Goal: Transaction & Acquisition: Purchase product/service

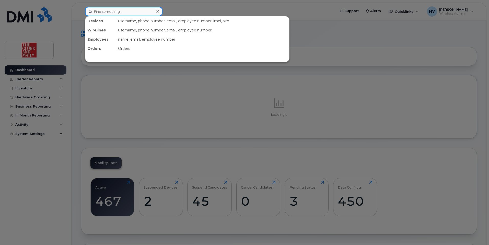
click at [118, 12] on input at bounding box center [123, 11] width 77 height 9
paste input "jberkow@globeandmail.com"
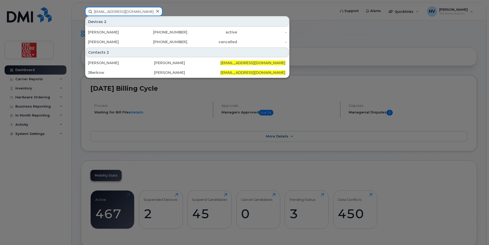
drag, startPoint x: 105, startPoint y: 11, endPoint x: 142, endPoint y: 9, distance: 37.1
click at [142, 9] on input "jberkow@globeandmail.com" at bounding box center [123, 11] width 77 height 9
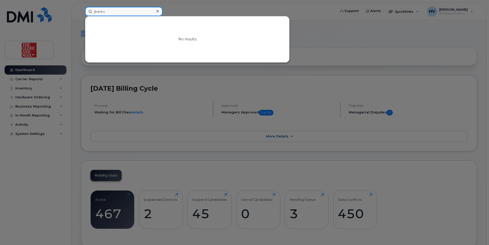
click at [133, 14] on input "jberko" at bounding box center [123, 11] width 77 height 9
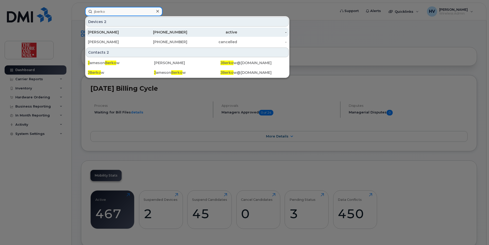
type input "jberko"
click at [116, 32] on div "[PERSON_NAME]" at bounding box center [113, 32] width 50 height 5
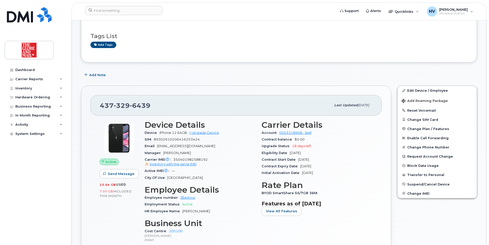
scroll to position [77, 0]
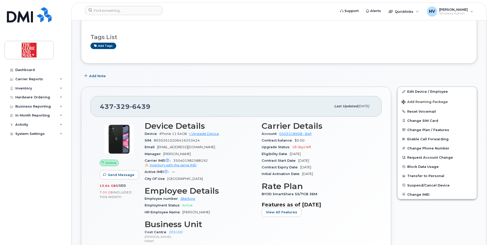
click at [152, 105] on div "437 329 6439" at bounding box center [215, 106] width 231 height 11
drag, startPoint x: 150, startPoint y: 106, endPoint x: 98, endPoint y: 108, distance: 52.2
click at [96, 107] on div "437 329 6439 Last updated Oct 03, 2024" at bounding box center [235, 106] width 291 height 20
copy span "437 329 6439"
click at [206, 132] on link "+ Upgrade Device" at bounding box center [204, 134] width 30 height 4
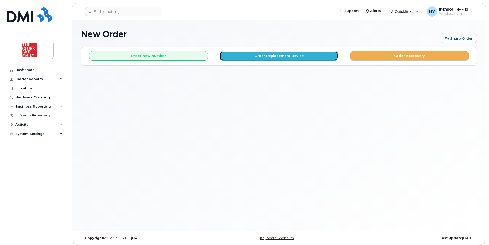
click at [281, 57] on button "Order Replacement Device" at bounding box center [279, 55] width 119 height 9
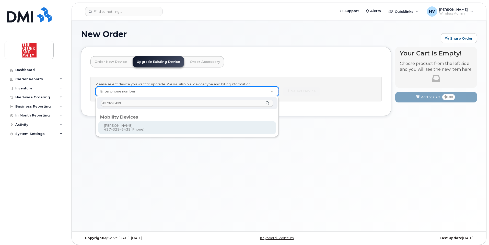
type input "4373296439"
type input "757382"
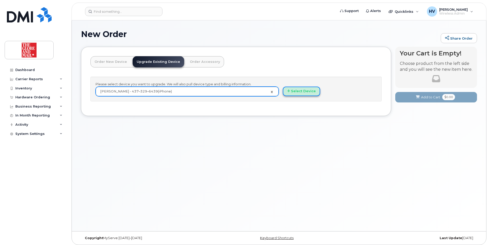
click at [297, 91] on button "Select Device" at bounding box center [301, 91] width 37 height 9
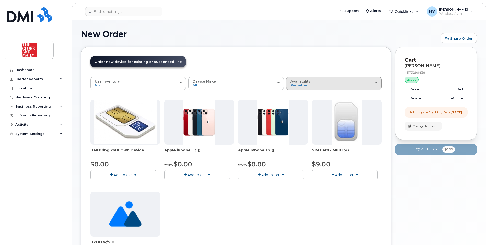
drag, startPoint x: 376, startPoint y: 84, endPoint x: 370, endPoint y: 84, distance: 6.1
click at [375, 84] on div "Availability Permitted All" at bounding box center [333, 83] width 87 height 8
click at [297, 104] on label "All" at bounding box center [292, 104] width 11 height 6
click at [0, 0] on input "All" at bounding box center [0, 0] width 0 height 0
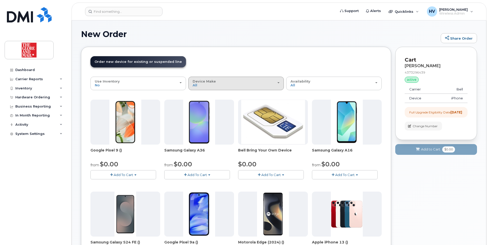
click at [277, 83] on span "button" at bounding box center [278, 82] width 2 height 1
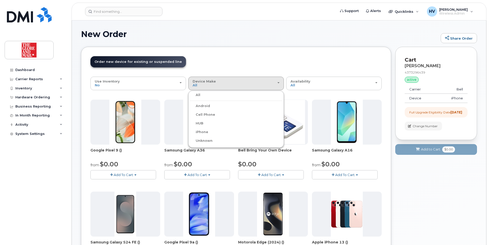
click at [202, 131] on label "iPhone" at bounding box center [199, 132] width 19 height 6
click at [0, 0] on input "iPhone" at bounding box center [0, 0] width 0 height 0
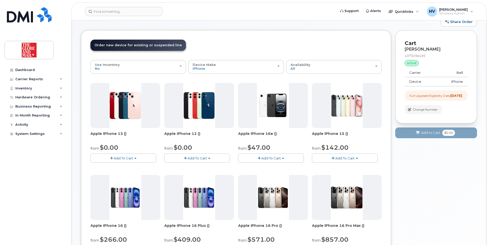
scroll to position [26, 0]
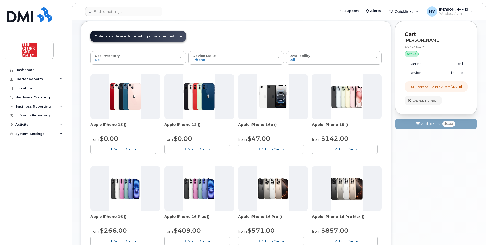
click at [269, 149] on span "Add To Cart" at bounding box center [270, 149] width 19 height 4
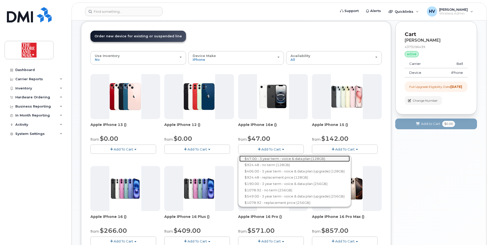
click at [272, 157] on link "$47.00 - 3 year term - voice & data plan (128GB)" at bounding box center [294, 159] width 110 height 6
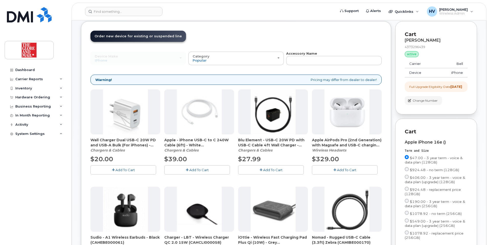
click at [125, 169] on span "Add To Cart" at bounding box center [124, 170] width 19 height 4
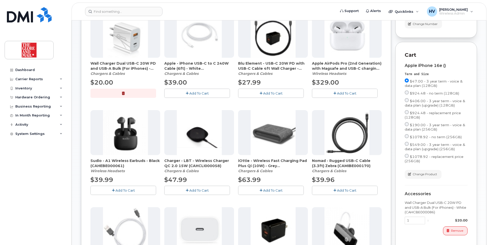
scroll to position [153, 0]
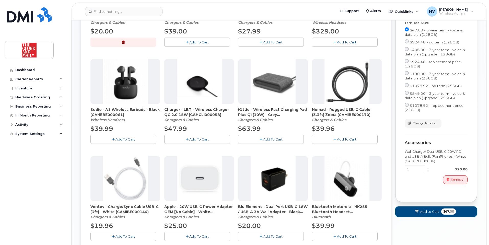
click at [428, 214] on span "Add to Cart" at bounding box center [429, 211] width 19 height 5
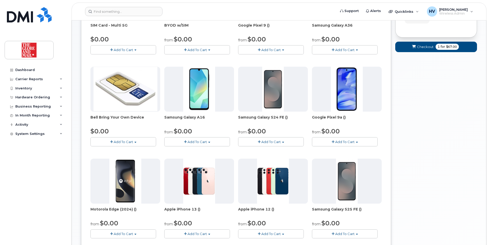
scroll to position [48, 0]
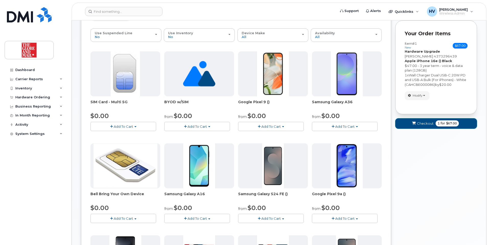
click at [423, 123] on span "Checkout" at bounding box center [425, 123] width 17 height 5
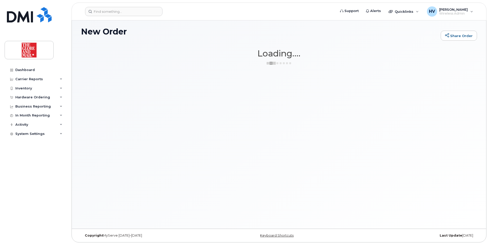
scroll to position [3, 0]
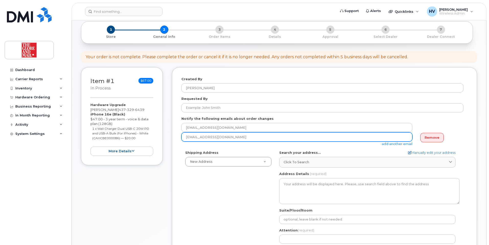
scroll to position [51, 0]
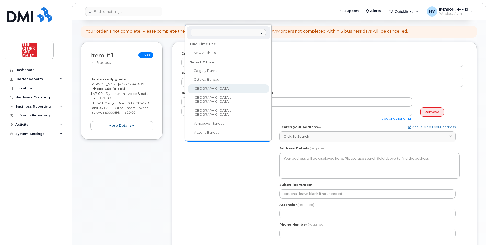
select select
type textarea "351 King St E. Toronto Ontario M5A 1L1"
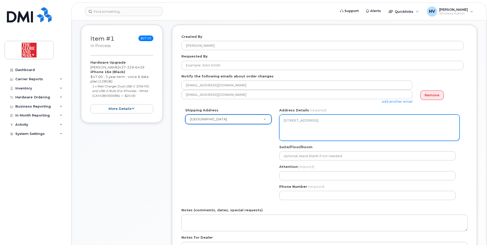
scroll to position [77, 0]
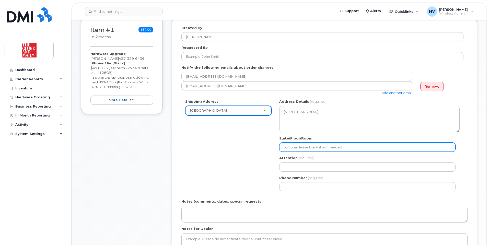
click at [335, 149] on input "Suite/Floor/Room" at bounding box center [367, 147] width 176 height 9
type input "16 floor"
select select
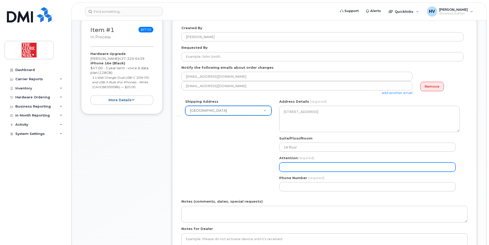
click at [308, 168] on input "Attention (required)" at bounding box center [367, 166] width 176 height 9
type input "victor herrera"
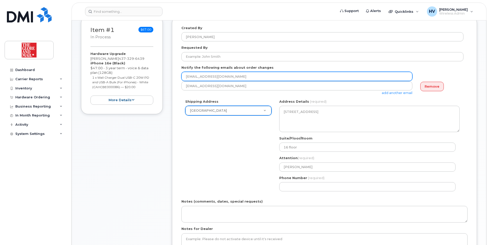
type input "itsupport@globeandmail.com"
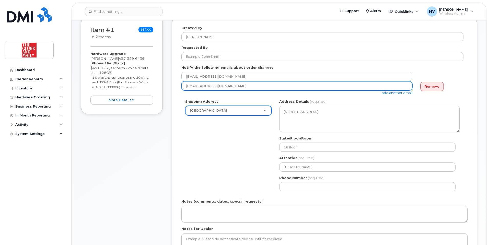
type input "itsupport@globeandmail.com"
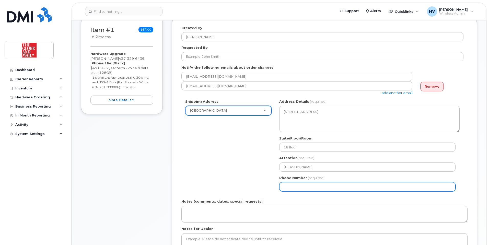
type input "4165855297"
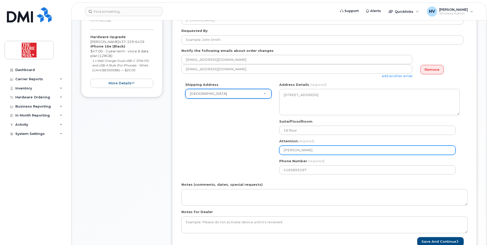
scroll to position [102, 0]
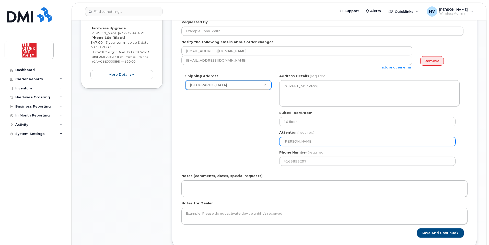
click at [307, 140] on input "victor herrera" at bounding box center [367, 141] width 176 height 9
click at [311, 141] on input "victor herrera" at bounding box center [367, 141] width 176 height 9
click at [312, 141] on input "victor herrera" at bounding box center [367, 141] width 176 height 9
drag, startPoint x: 284, startPoint y: 140, endPoint x: 317, endPoint y: 138, distance: 32.5
click at [317, 138] on input "victor herrera" at bounding box center [367, 141] width 176 height 9
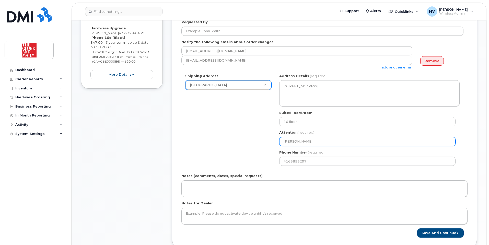
select select
type input "i"
select select
type input "it"
click at [345, 146] on input "it" at bounding box center [367, 141] width 176 height 9
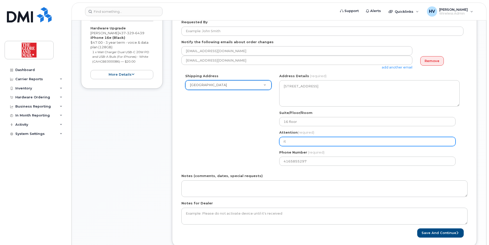
drag, startPoint x: 291, startPoint y: 142, endPoint x: 270, endPoint y: 142, distance: 20.7
click at [270, 142] on div "Shipping Address Toronto New Address Calgary Bureau Ottawa Bureau Toronto Toron…" at bounding box center [322, 122] width 282 height 96
select select
type input "i"
select select
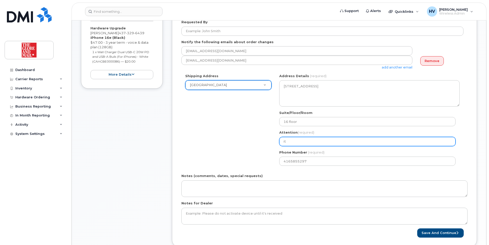
type input "itsupport@globeandmail.com"
select select
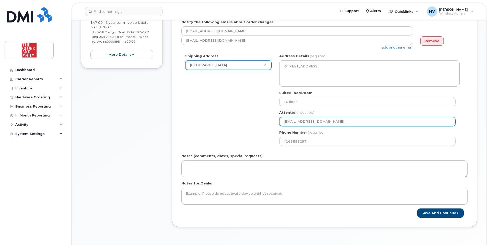
scroll to position [128, 0]
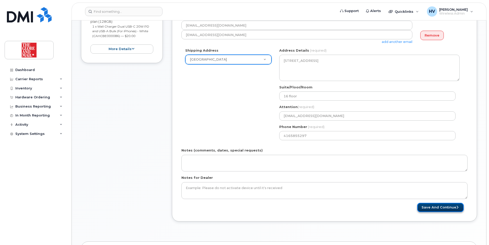
click at [434, 208] on button "Save and Continue" at bounding box center [440, 207] width 46 height 9
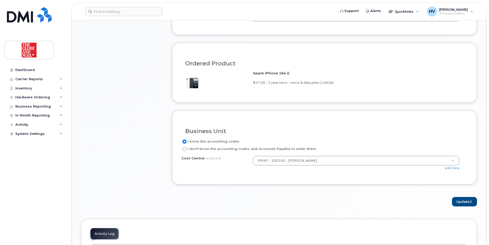
scroll to position [358, 0]
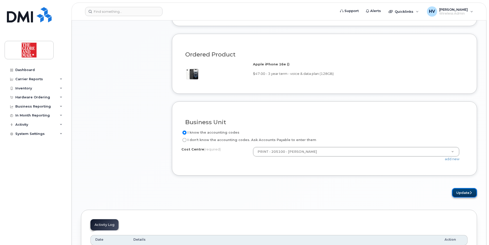
click at [464, 191] on button "Update" at bounding box center [464, 192] width 25 height 9
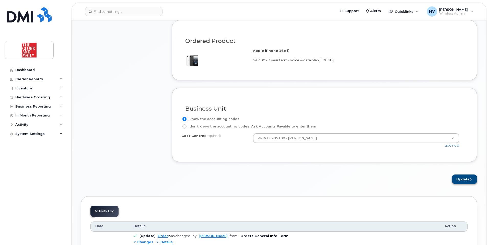
scroll to position [383, 0]
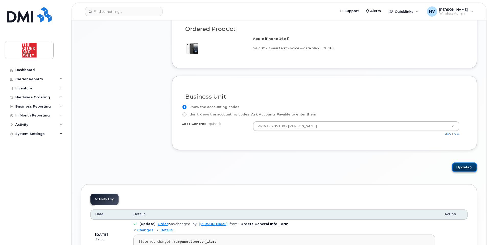
click at [464, 167] on button "Update" at bounding box center [464, 166] width 25 height 9
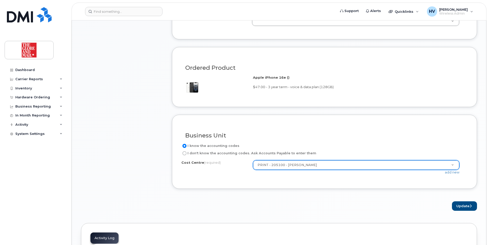
scroll to position [310, 0]
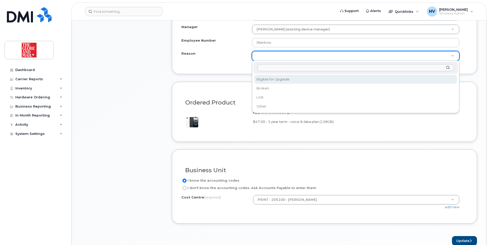
select select "eligible_for_upgrade"
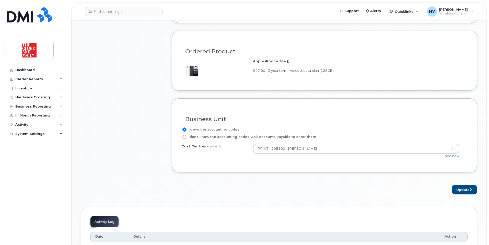
scroll to position [386, 0]
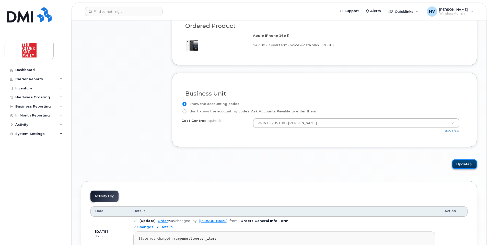
click at [456, 163] on button "Update" at bounding box center [464, 163] width 25 height 9
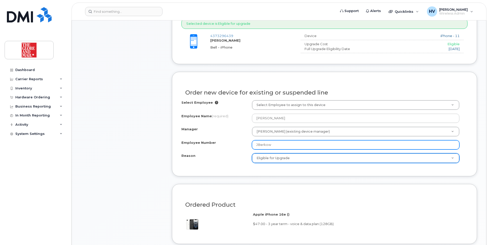
scroll to position [156, 0]
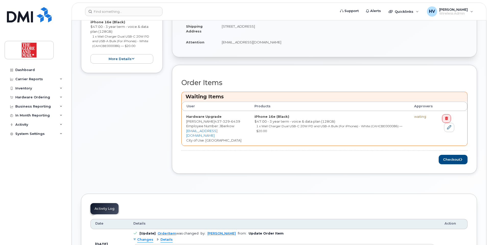
scroll to position [102, 0]
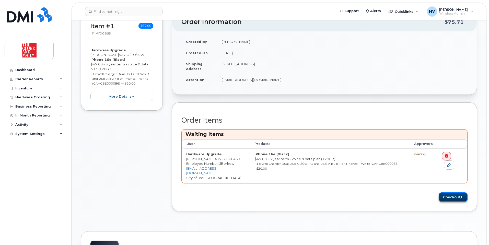
click at [455, 197] on button "Checkout" at bounding box center [453, 196] width 29 height 9
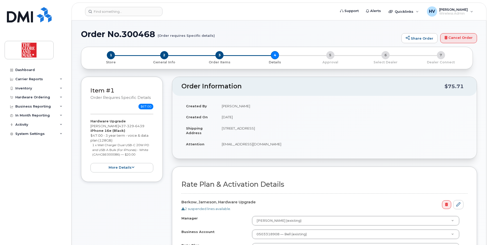
select select
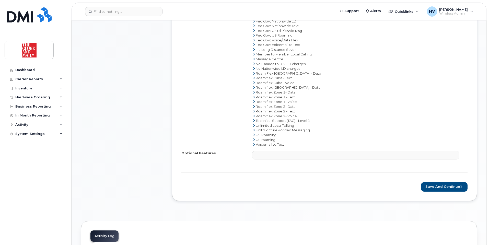
scroll to position [383, 0]
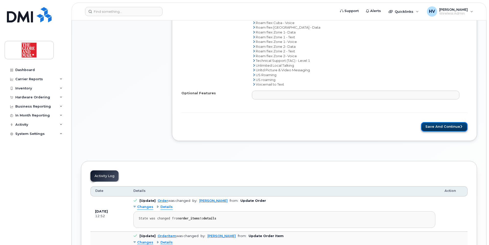
click at [433, 124] on button "Save and Continue" at bounding box center [444, 126] width 46 height 9
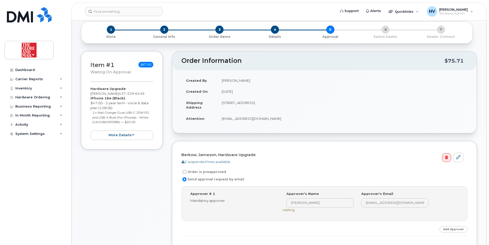
scroll to position [77, 0]
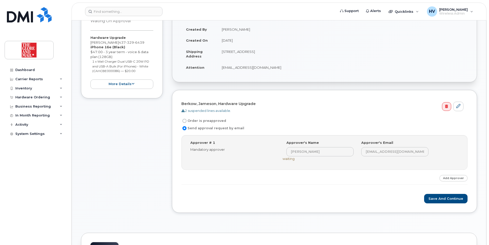
click at [218, 122] on label "Order is preapproved" at bounding box center [203, 121] width 45 height 6
click at [186, 122] on input "Order is preapproved" at bounding box center [184, 121] width 4 height 4
radio input "true"
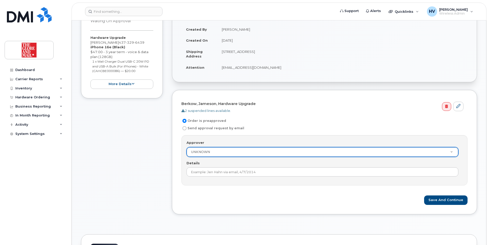
type input "v"
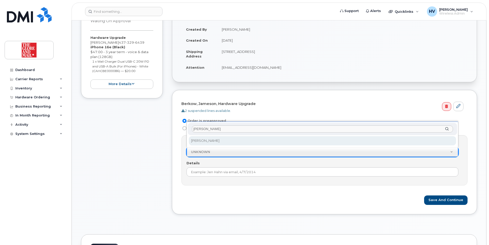
type input "[PERSON_NAME]"
select select "90381"
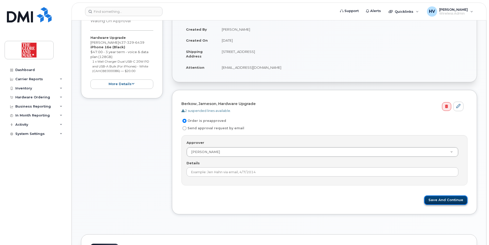
click at [430, 201] on button "Save and Continue" at bounding box center [445, 199] width 43 height 9
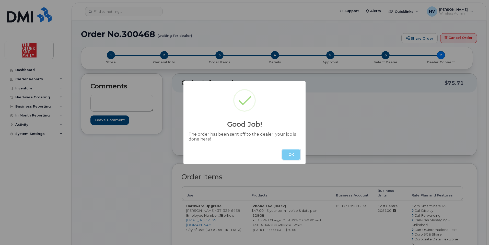
click at [293, 153] on button "OK" at bounding box center [291, 154] width 18 height 10
